Goal: Task Accomplishment & Management: Complete application form

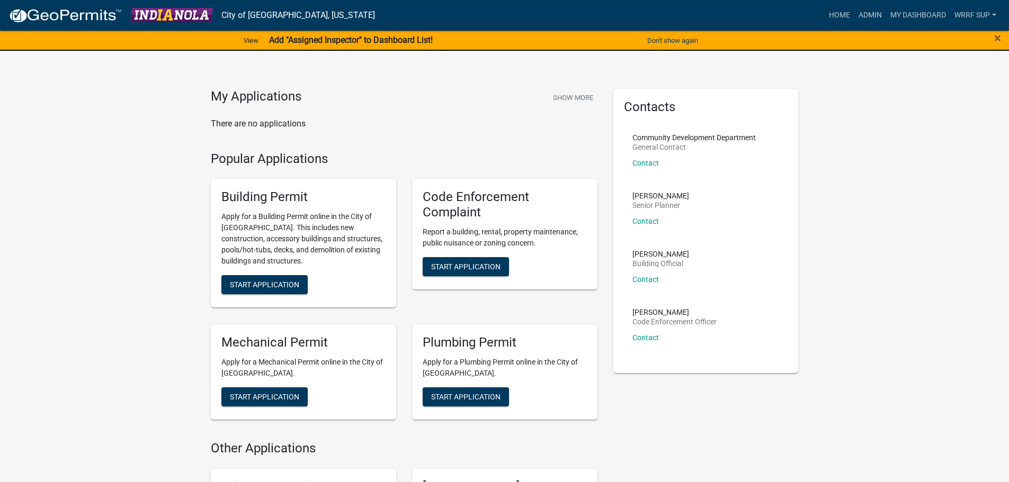
click at [929, 3] on nav "City of [GEOGRAPHIC_DATA], [US_STATE] more_horiz Home Admin My Dashboard WRRF S…" at bounding box center [504, 15] width 1009 height 31
click at [925, 18] on link "My Dashboard" at bounding box center [918, 15] width 64 height 20
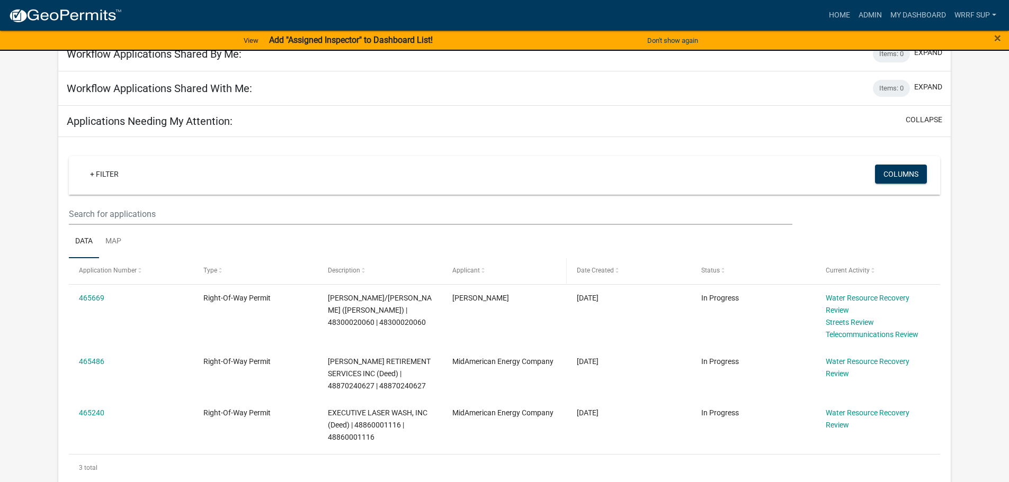
scroll to position [119, 0]
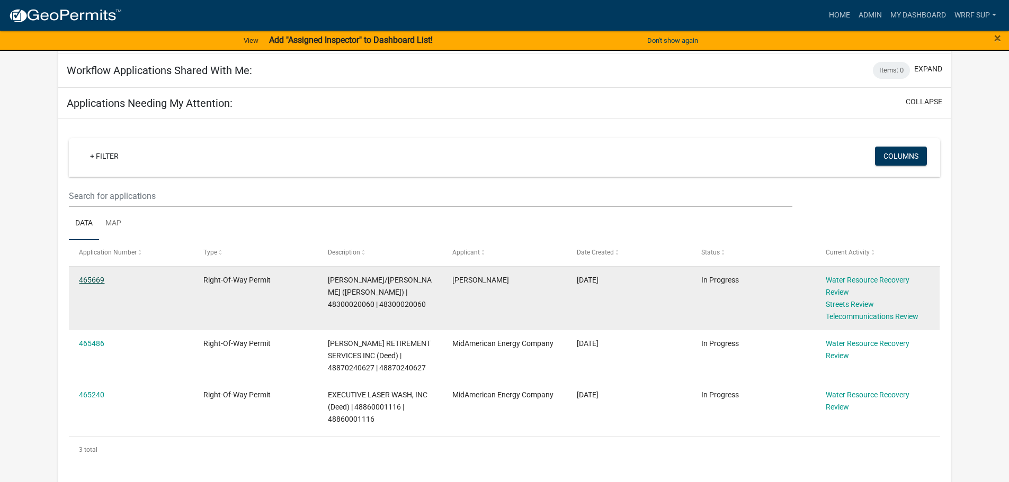
click at [89, 278] on link "465669" at bounding box center [91, 280] width 25 height 8
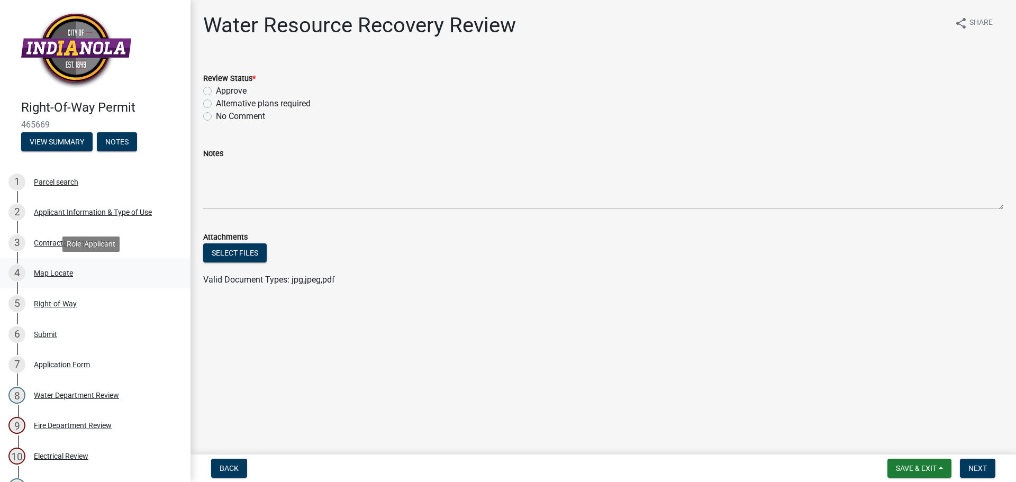
click at [65, 269] on div "Map Locate" at bounding box center [53, 272] width 39 height 7
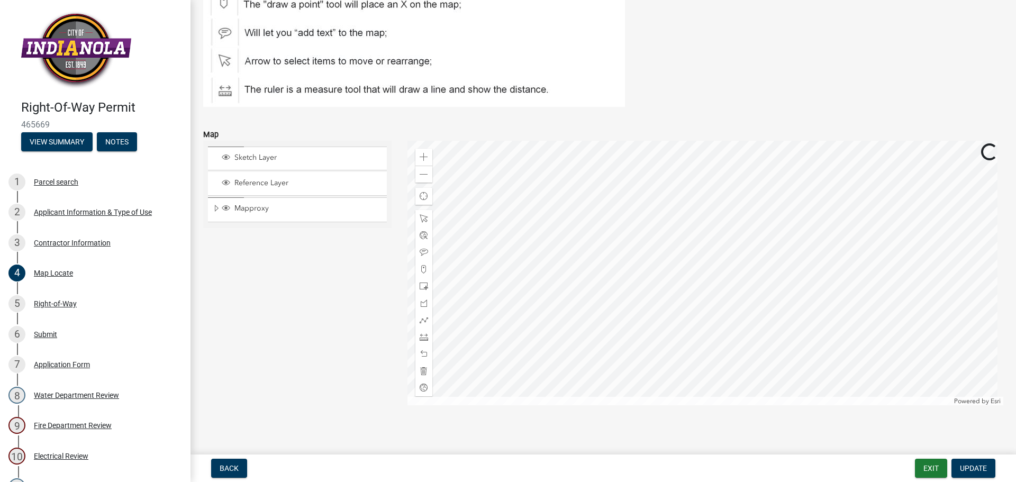
scroll to position [146, 0]
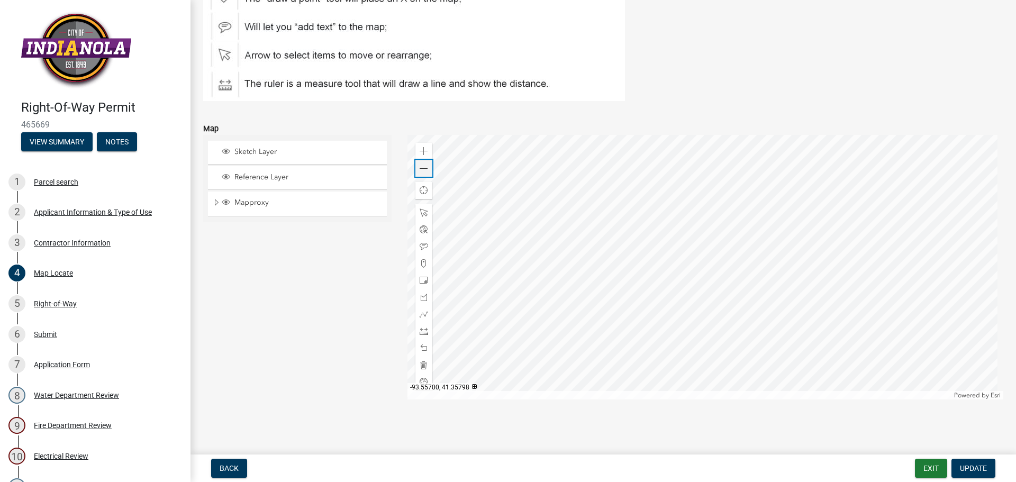
click at [425, 166] on span at bounding box center [424, 169] width 8 height 8
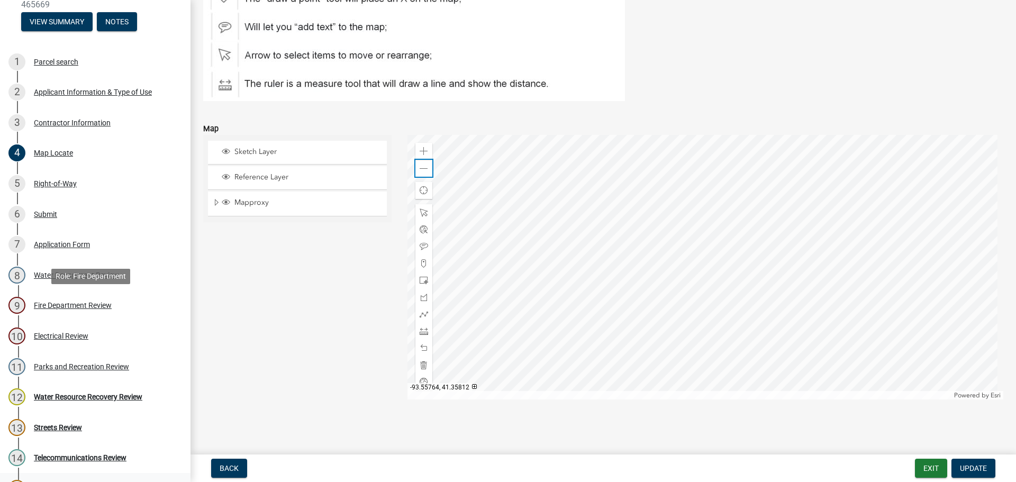
scroll to position [318, 0]
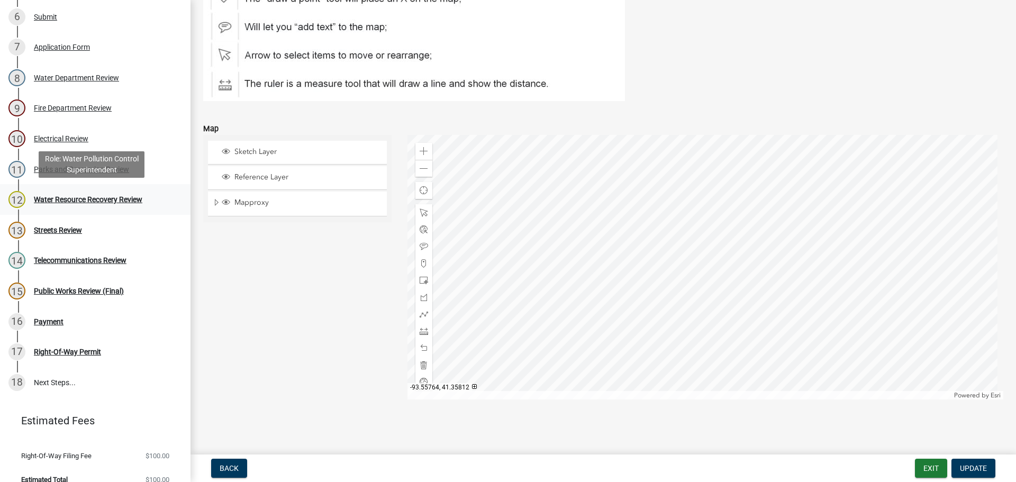
click at [89, 210] on link "12 Water Resource Recovery Review" at bounding box center [95, 199] width 191 height 31
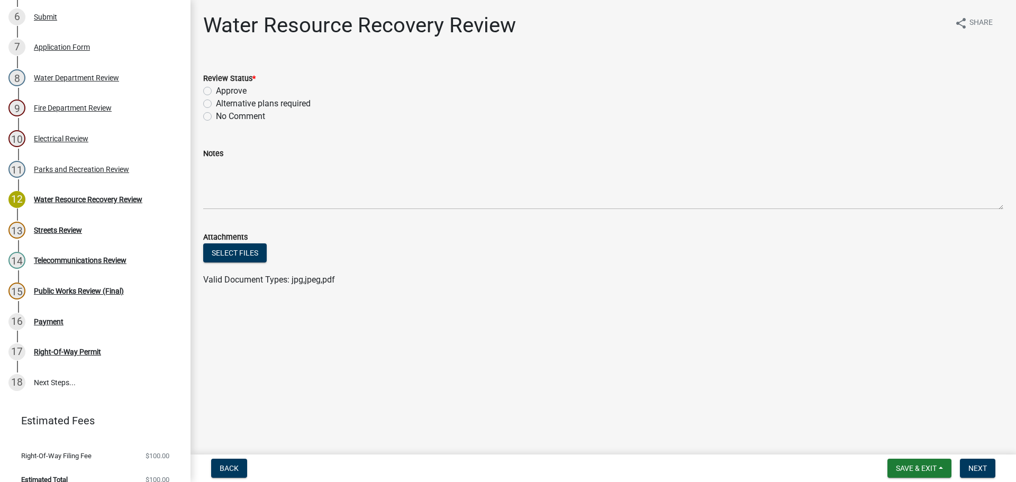
click at [216, 92] on label "Approve" at bounding box center [231, 91] width 31 height 13
click at [216, 92] on input "Approve" at bounding box center [219, 88] width 7 height 7
radio input "true"
click at [986, 475] on button "Next" at bounding box center [977, 468] width 35 height 19
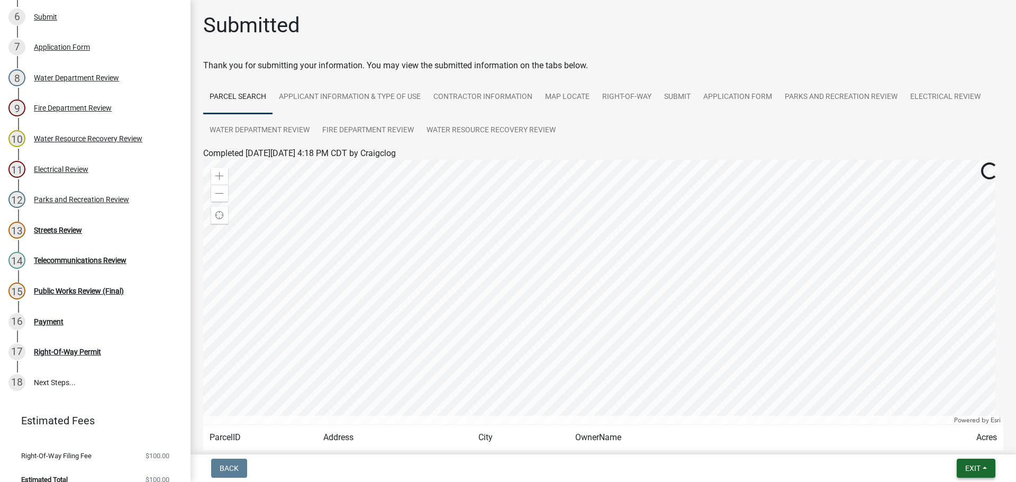
click at [993, 466] on button "Exit" at bounding box center [976, 468] width 39 height 19
click at [960, 449] on button "Save & Exit" at bounding box center [953, 440] width 85 height 25
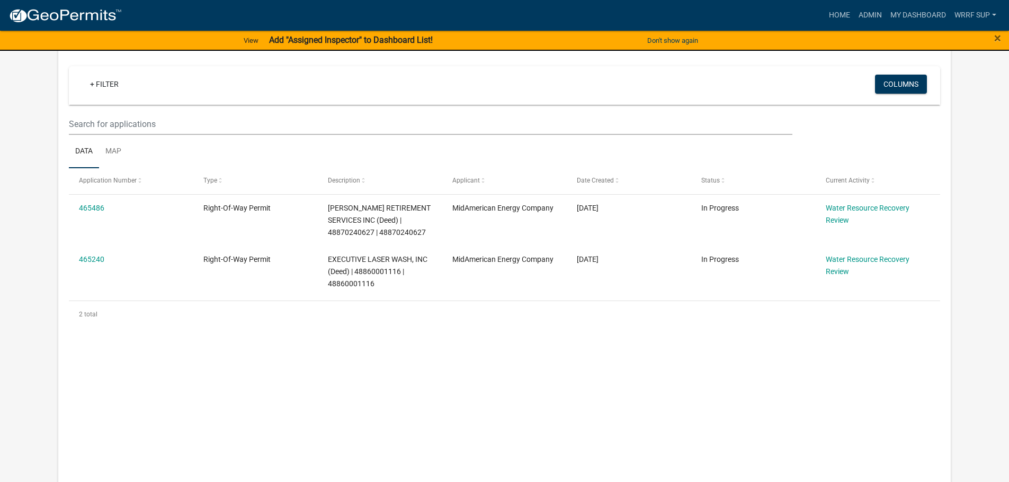
scroll to position [196, 0]
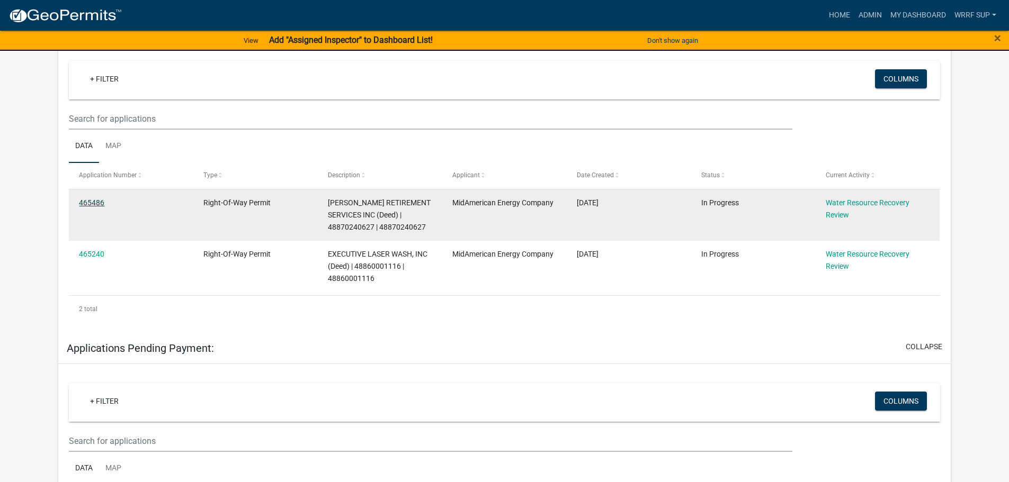
click at [84, 201] on link "465486" at bounding box center [91, 203] width 25 height 8
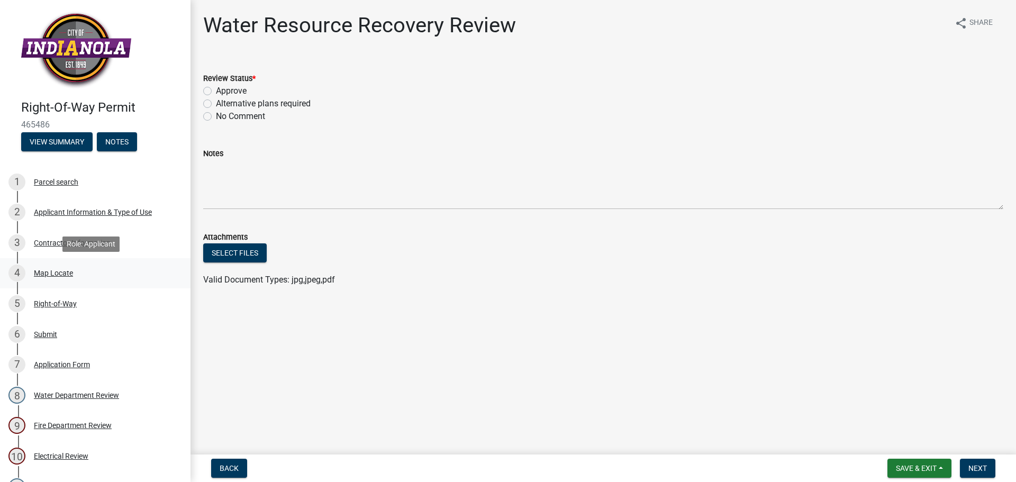
click at [65, 276] on div "Map Locate" at bounding box center [53, 272] width 39 height 7
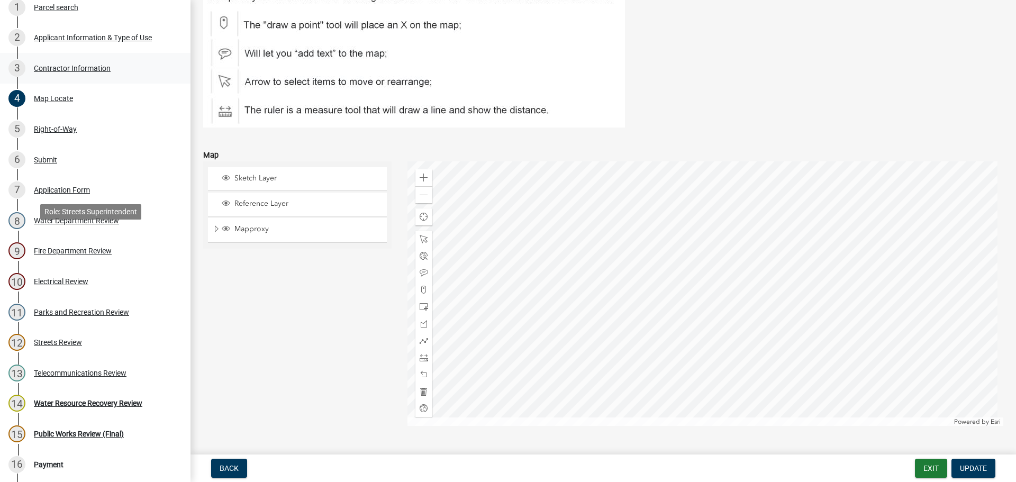
scroll to position [278, 0]
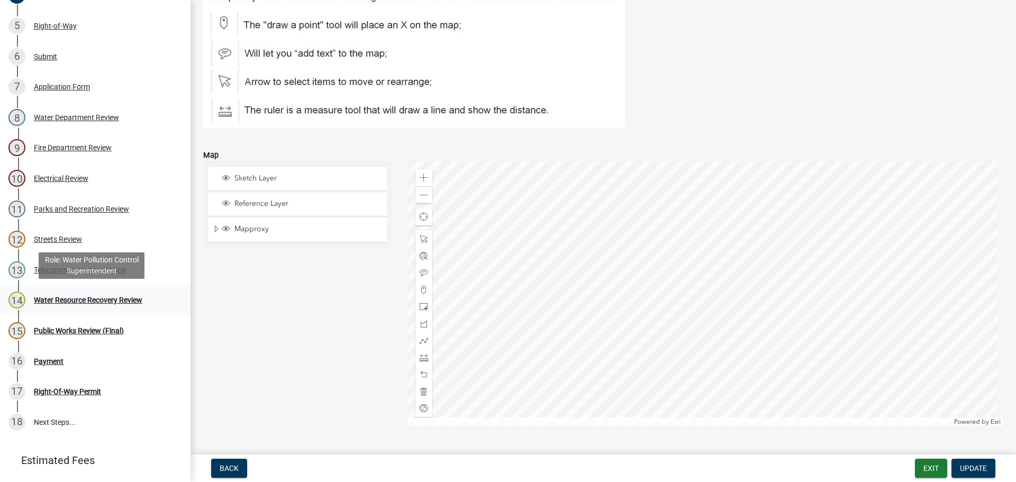
click at [69, 302] on div "Water Resource Recovery Review" at bounding box center [88, 299] width 109 height 7
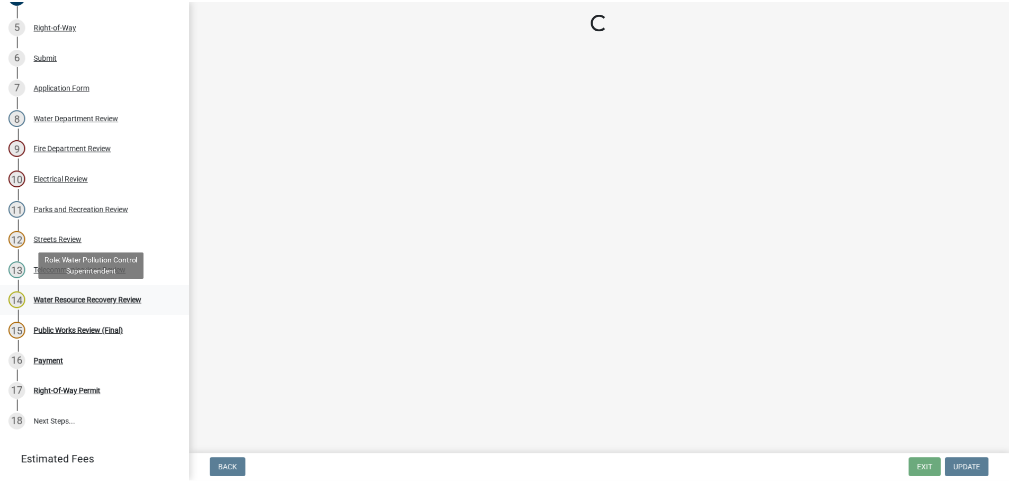
scroll to position [0, 0]
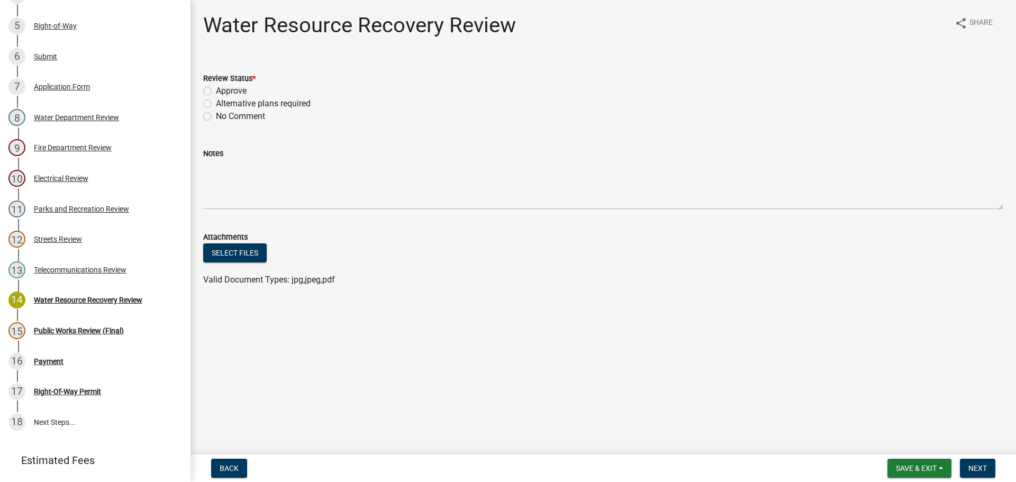
click at [216, 93] on label "Approve" at bounding box center [231, 91] width 31 height 13
click at [216, 92] on input "Approve" at bounding box center [219, 88] width 7 height 7
radio input "true"
click at [977, 465] on span "Next" at bounding box center [978, 468] width 19 height 8
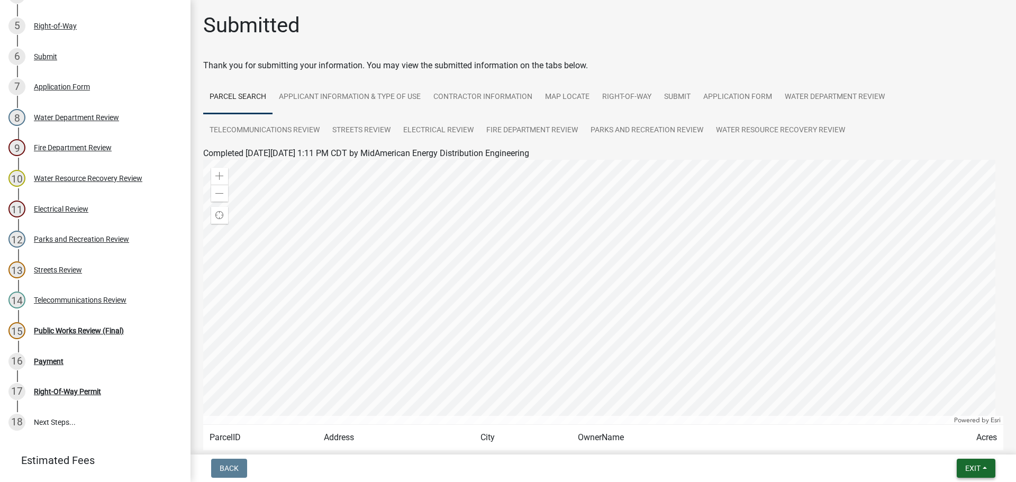
click at [964, 462] on button "Exit" at bounding box center [976, 468] width 39 height 19
click at [955, 442] on button "Save & Exit" at bounding box center [953, 440] width 85 height 25
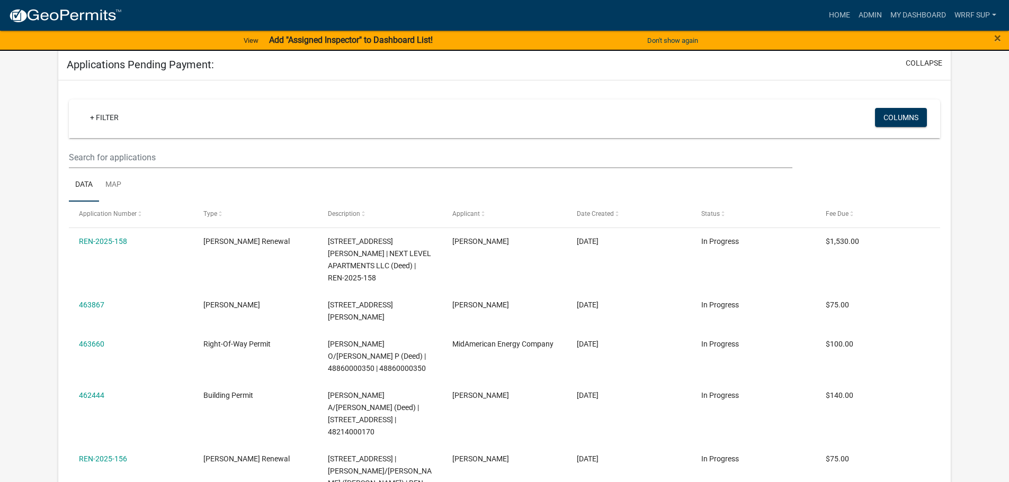
scroll to position [188, 0]
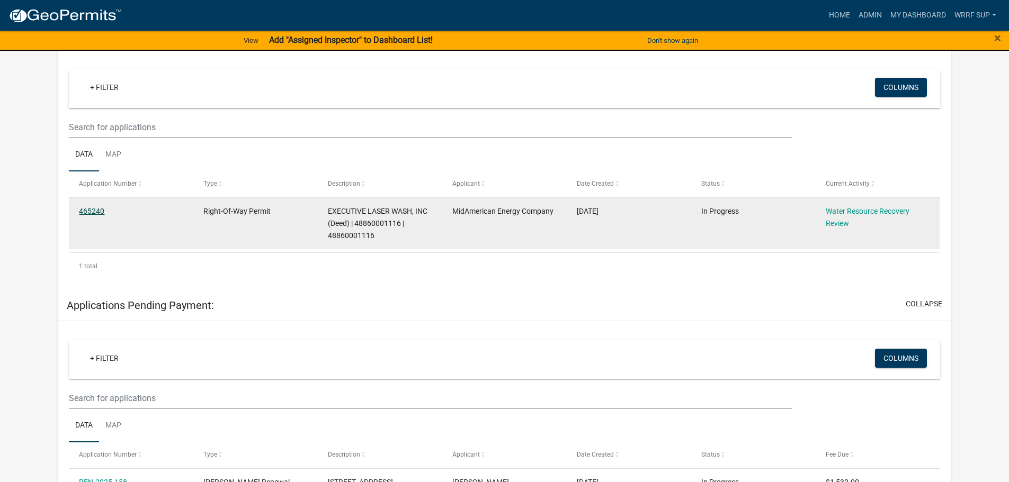
click at [94, 208] on link "465240" at bounding box center [91, 211] width 25 height 8
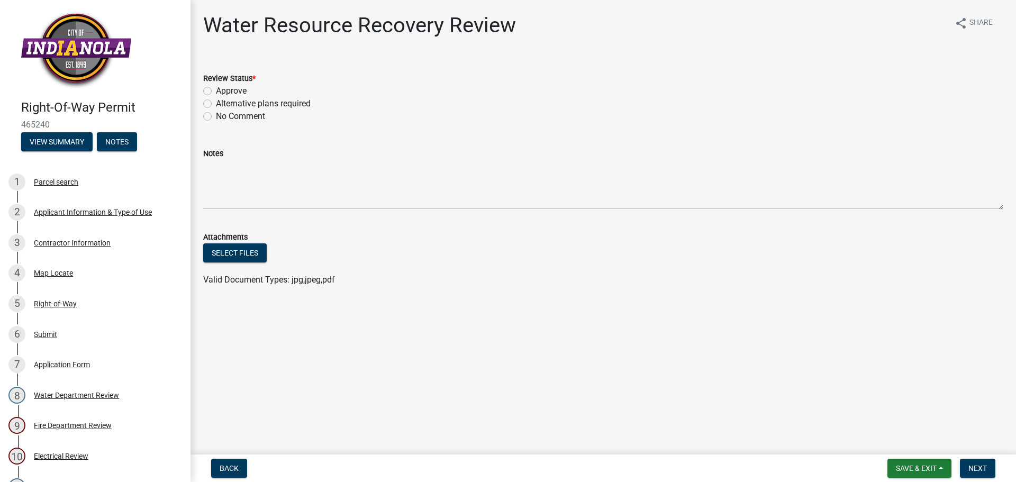
click at [216, 90] on label "Approve" at bounding box center [231, 91] width 31 height 13
click at [216, 90] on input "Approve" at bounding box center [219, 88] width 7 height 7
radio input "true"
click at [216, 89] on label "Approve" at bounding box center [231, 91] width 31 height 13
click at [216, 89] on input "Approve" at bounding box center [219, 88] width 7 height 7
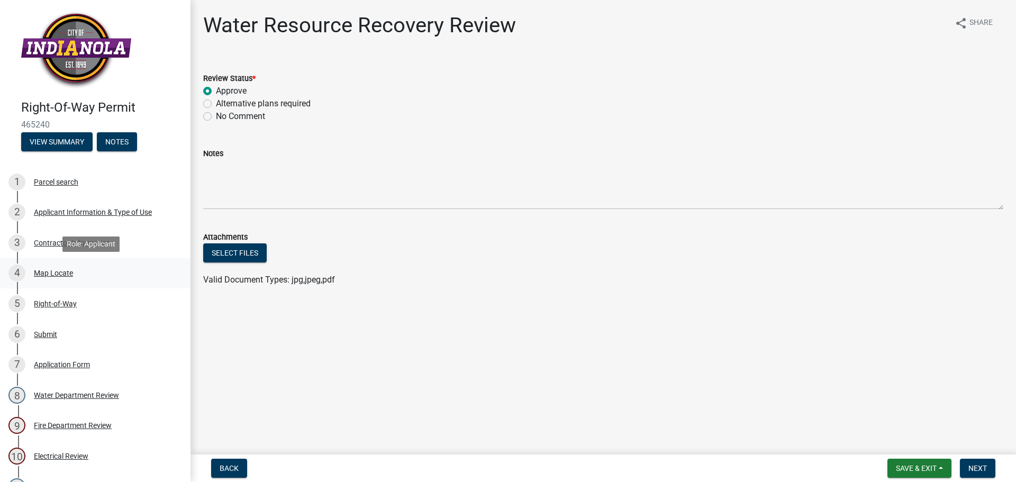
click at [61, 273] on div "Map Locate" at bounding box center [53, 272] width 39 height 7
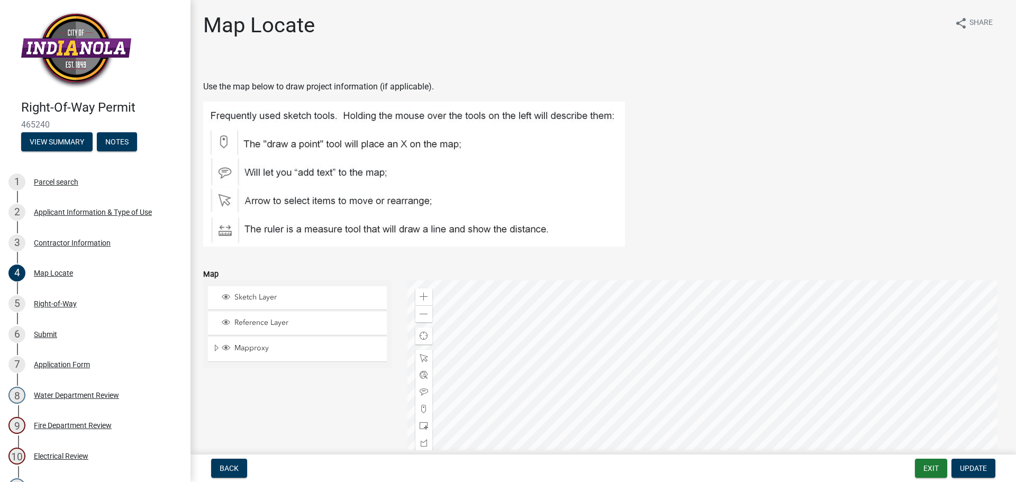
scroll to position [146, 0]
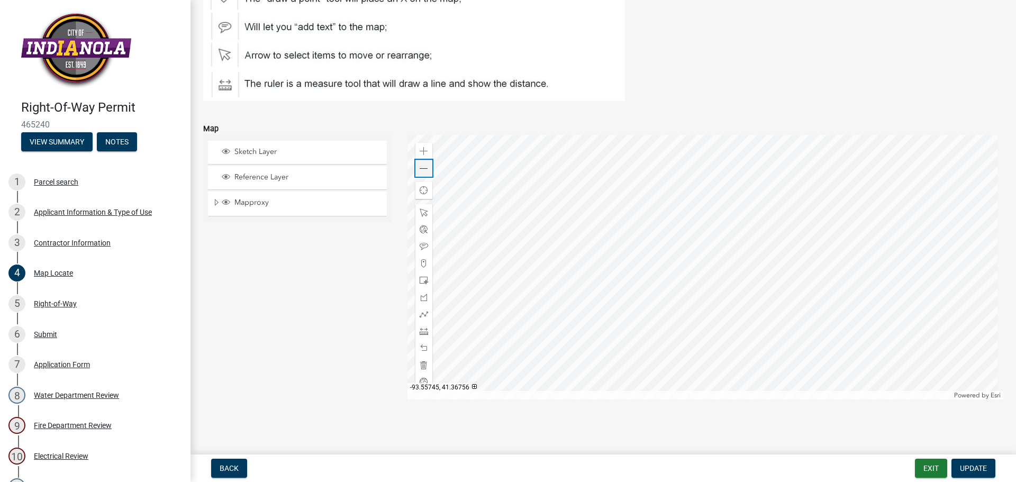
click at [421, 169] on span at bounding box center [424, 169] width 8 height 8
click at [416, 170] on div "Zoom out" at bounding box center [424, 168] width 17 height 17
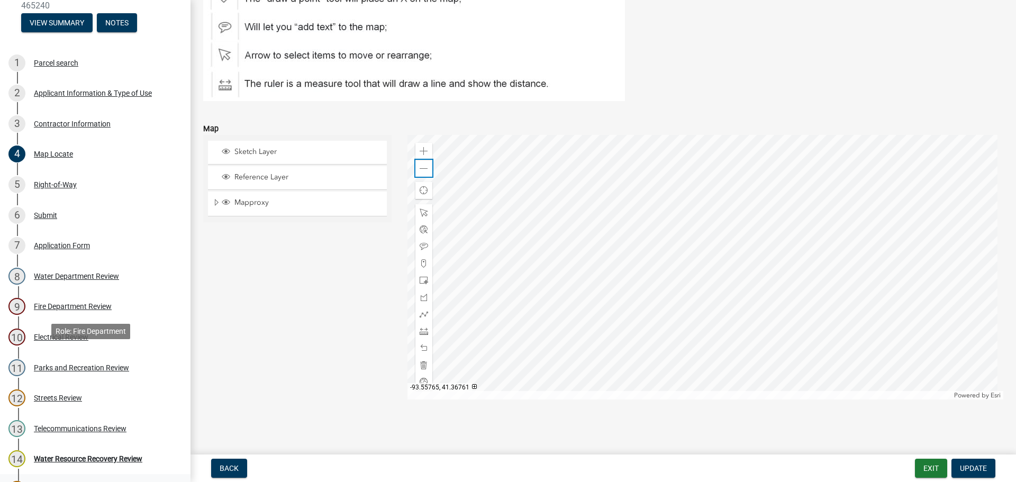
scroll to position [265, 0]
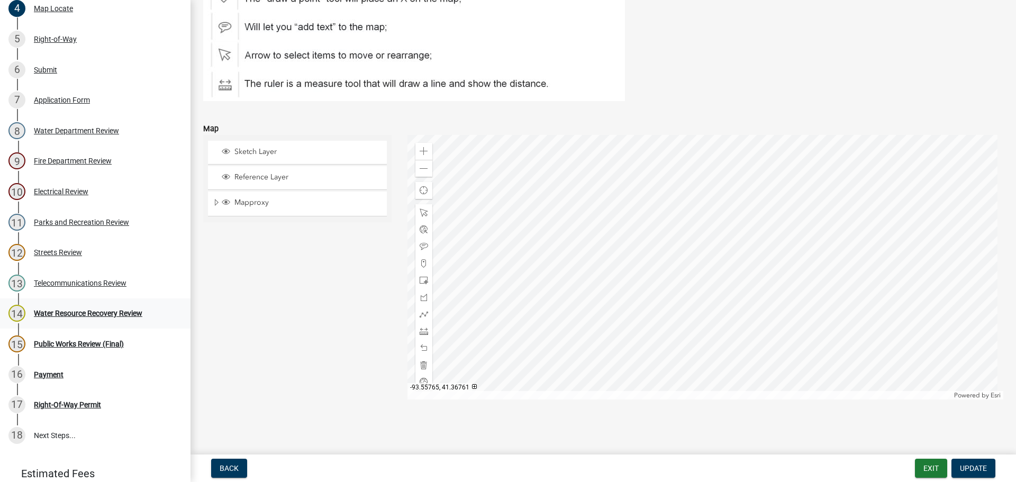
click at [66, 313] on div "Water Resource Recovery Review" at bounding box center [88, 313] width 109 height 7
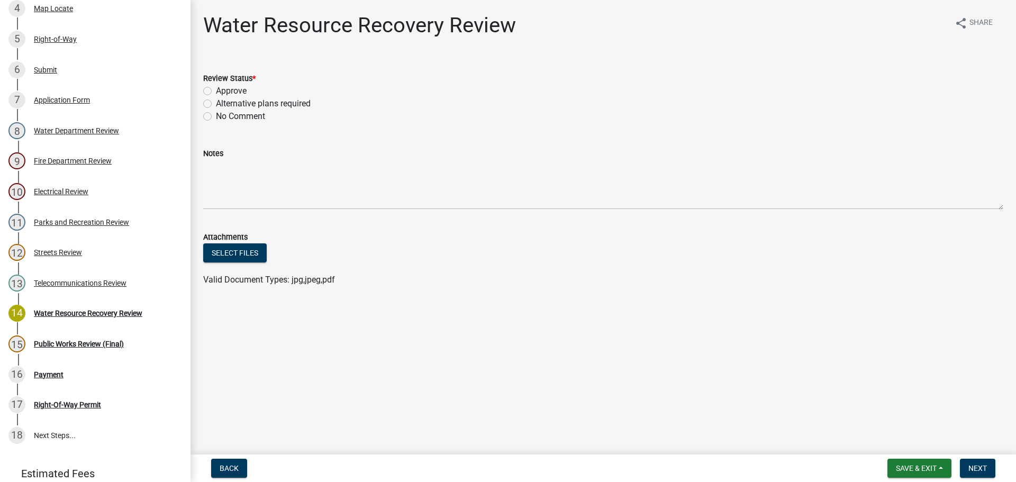
click at [216, 91] on label "Approve" at bounding box center [231, 91] width 31 height 13
click at [216, 91] on input "Approve" at bounding box center [219, 88] width 7 height 7
radio input "true"
click at [973, 462] on button "Next" at bounding box center [977, 468] width 35 height 19
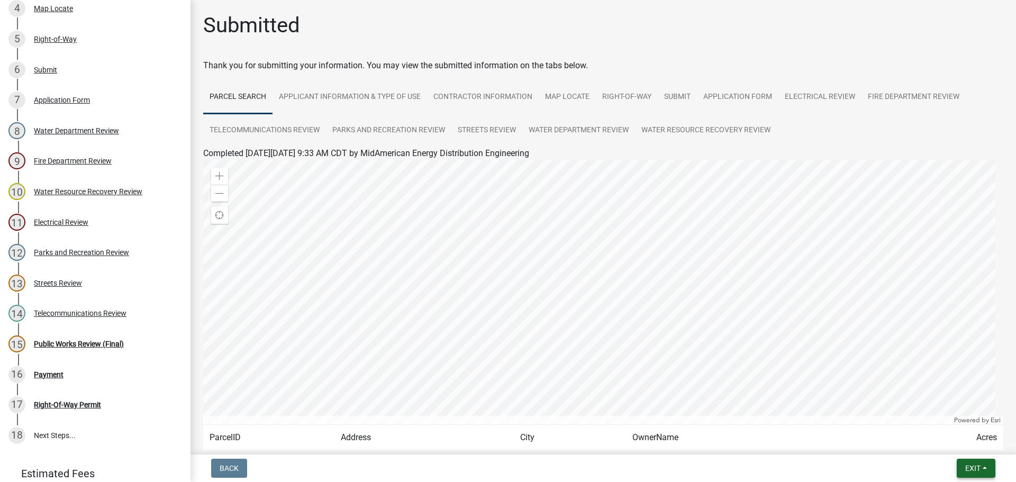
click at [979, 473] on button "Exit" at bounding box center [976, 468] width 39 height 19
click at [954, 439] on button "Save & Exit" at bounding box center [953, 440] width 85 height 25
